Goal: Find specific page/section: Find specific page/section

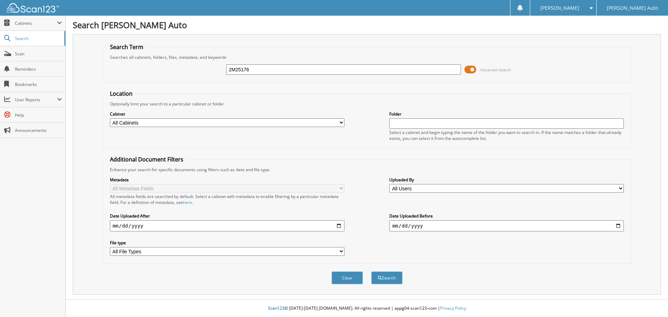
type input "2M25176"
click at [371, 271] on button "Search" at bounding box center [386, 277] width 31 height 13
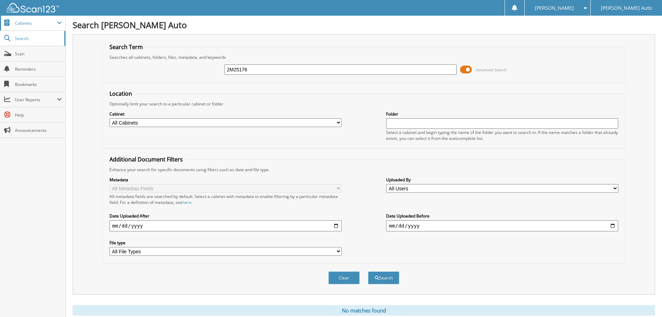
click at [41, 24] on span "Cabinets" at bounding box center [36, 23] width 42 height 6
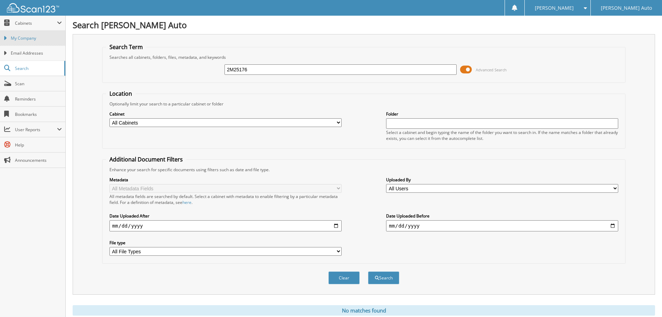
click at [42, 35] on span "My Company" at bounding box center [36, 38] width 51 height 6
